Goal: Navigation & Orientation: Find specific page/section

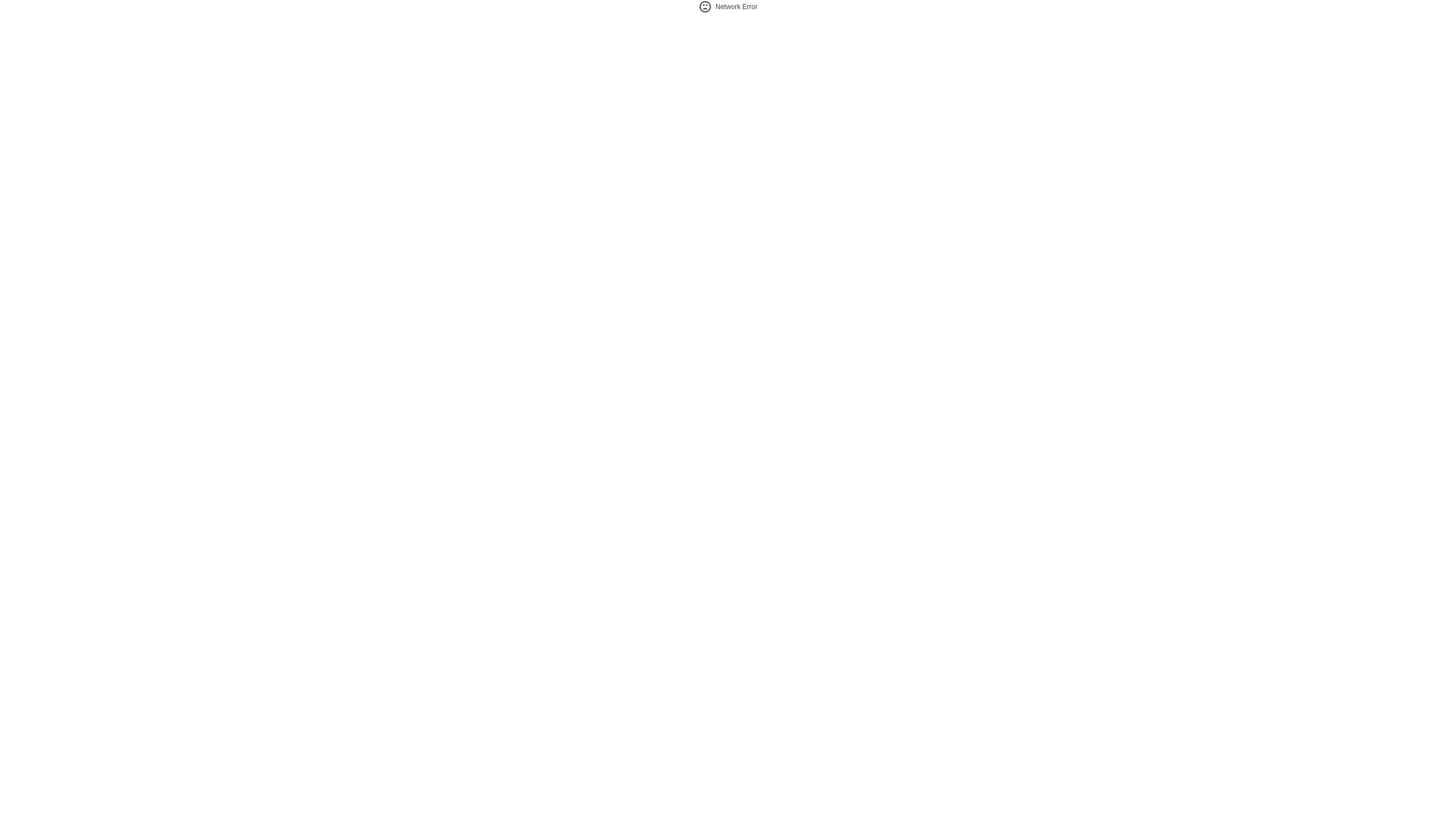
click at [1362, 13] on html "Network Error" at bounding box center [728, 6] width 1456 height 13
click at [1364, 13] on html "Network Error" at bounding box center [728, 6] width 1456 height 13
click at [1369, 13] on html "Network Error" at bounding box center [728, 6] width 1456 height 13
click at [1386, 13] on html "Network Error" at bounding box center [728, 6] width 1456 height 13
click at [1388, 13] on html "Network Error" at bounding box center [728, 6] width 1456 height 13
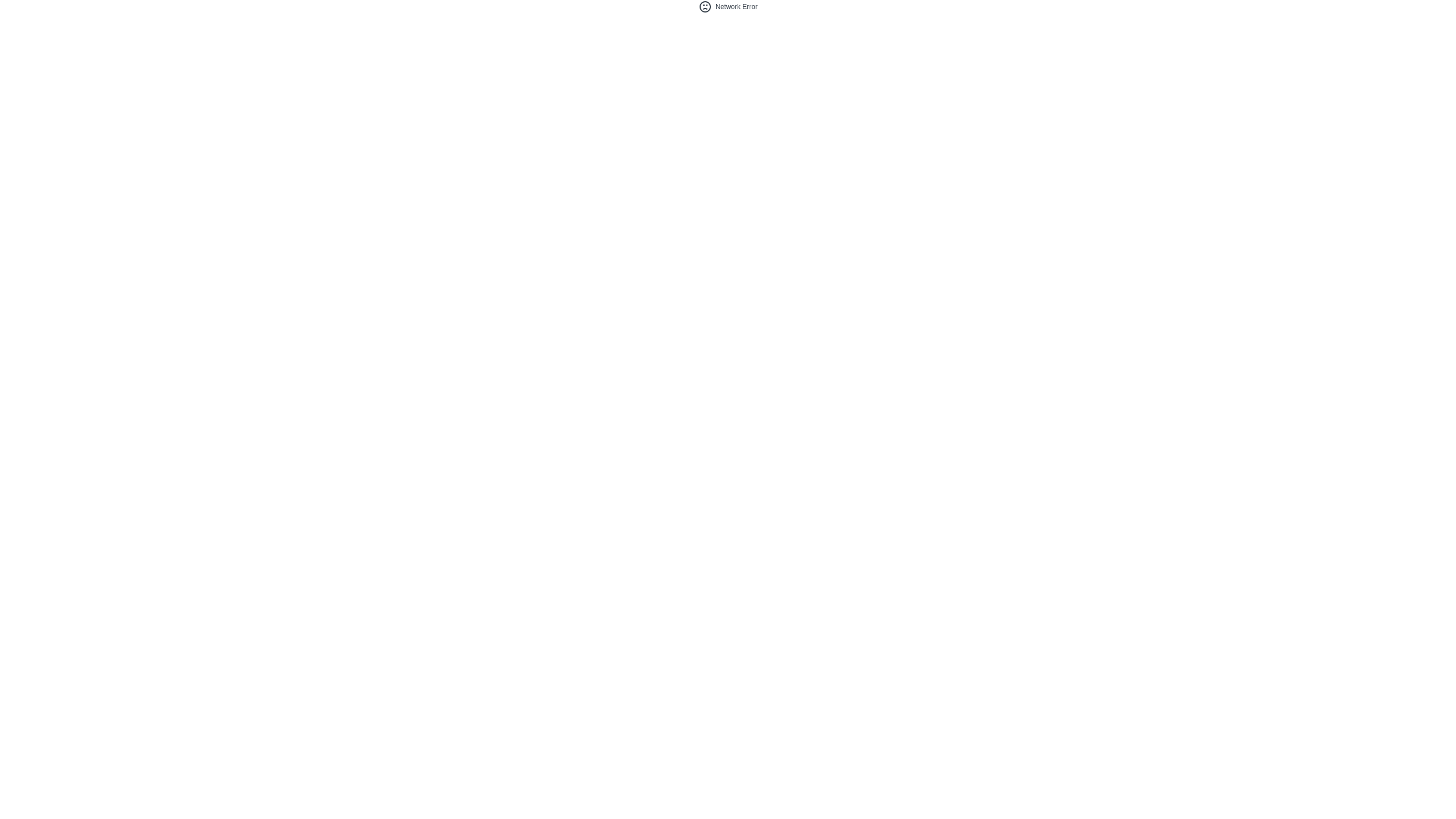
click at [1377, 13] on html "Network Error" at bounding box center [728, 6] width 1456 height 13
click at [1379, 13] on html "Network Error" at bounding box center [728, 6] width 1456 height 13
